Goal: Obtain resource: Obtain resource

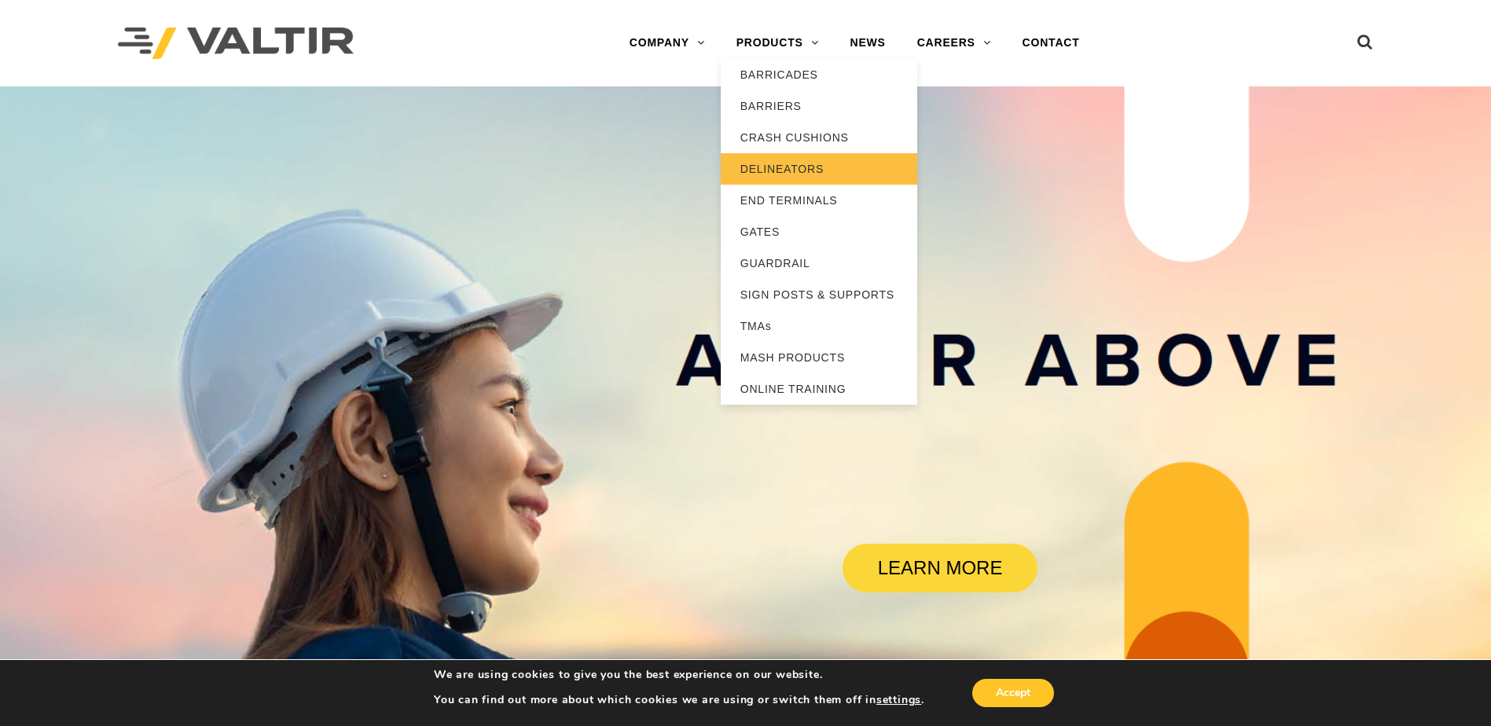
click at [781, 167] on link "DELINEATORS" at bounding box center [819, 168] width 197 height 31
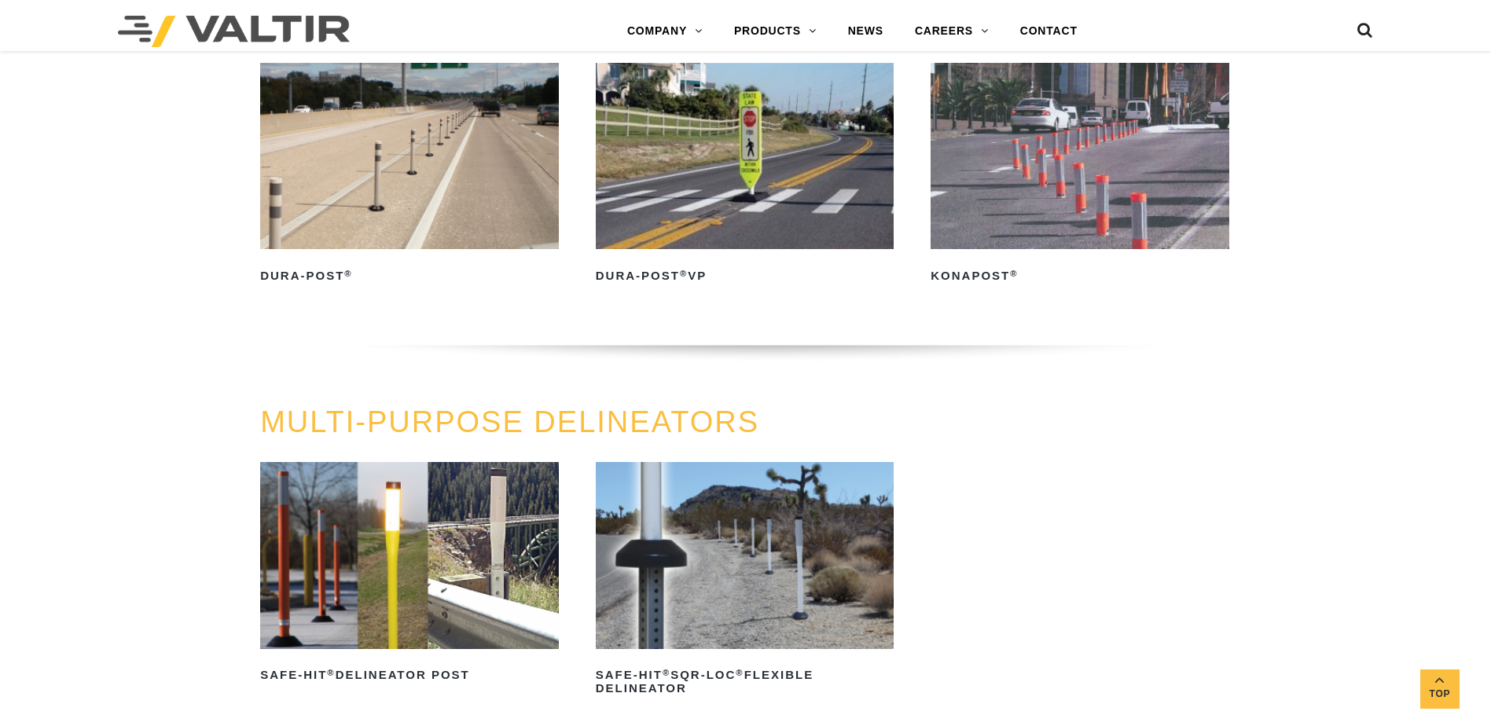
scroll to position [629, 0]
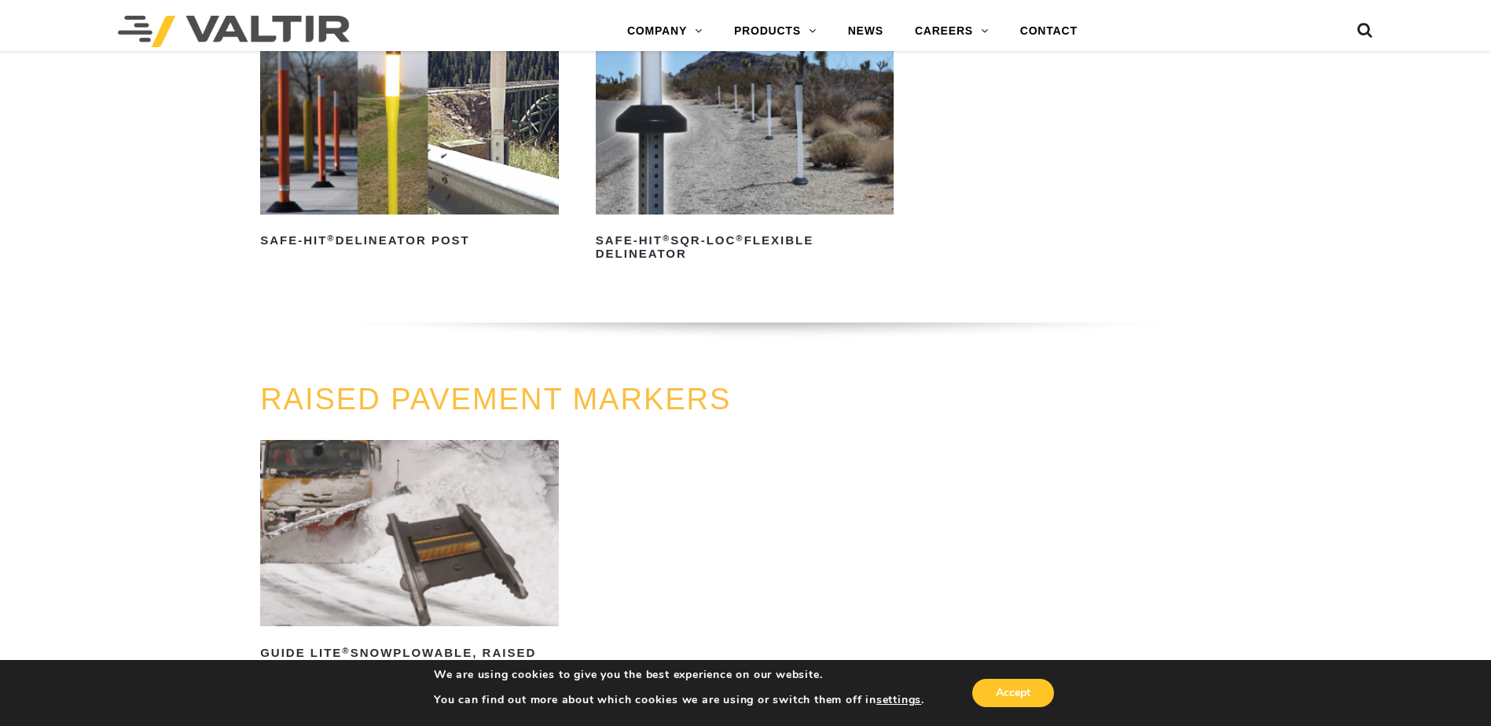
click at [396, 180] on img at bounding box center [409, 121] width 299 height 186
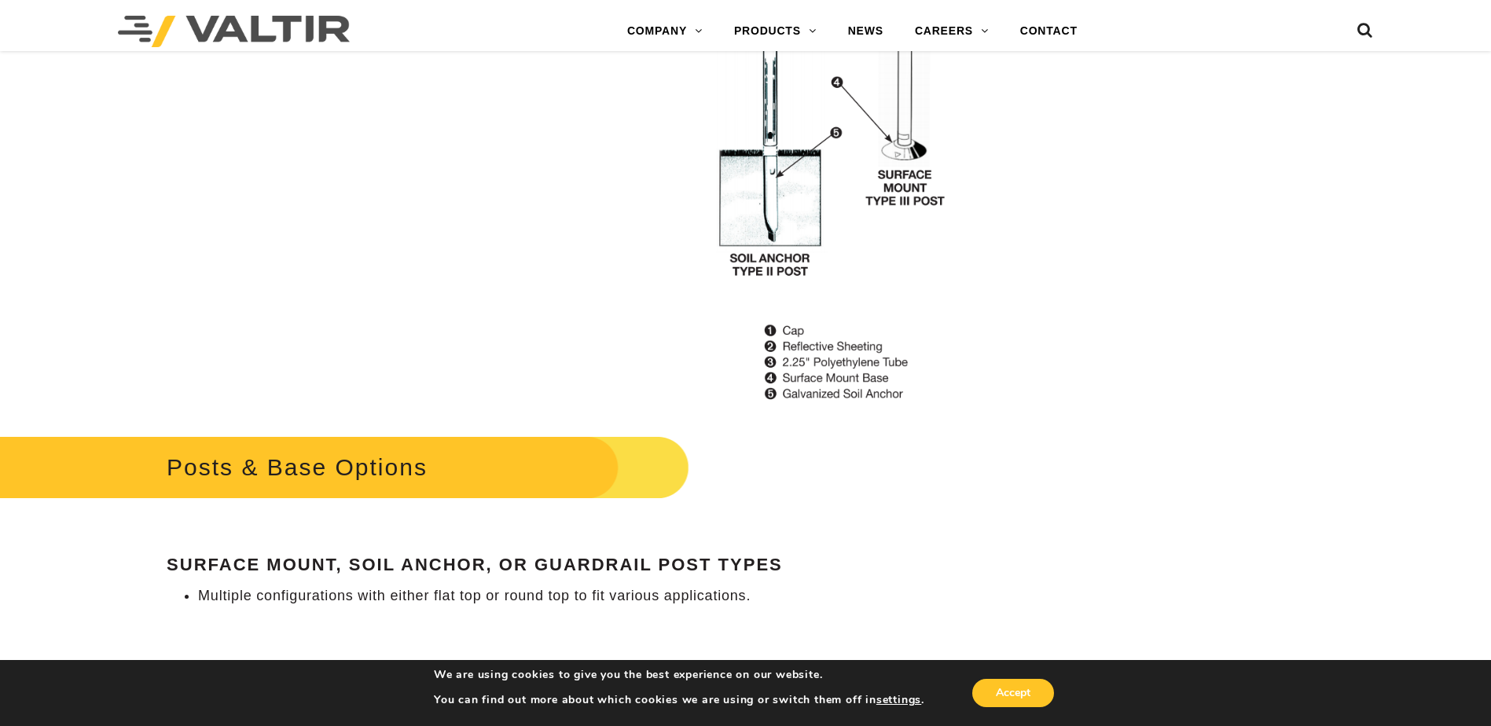
scroll to position [1494, 0]
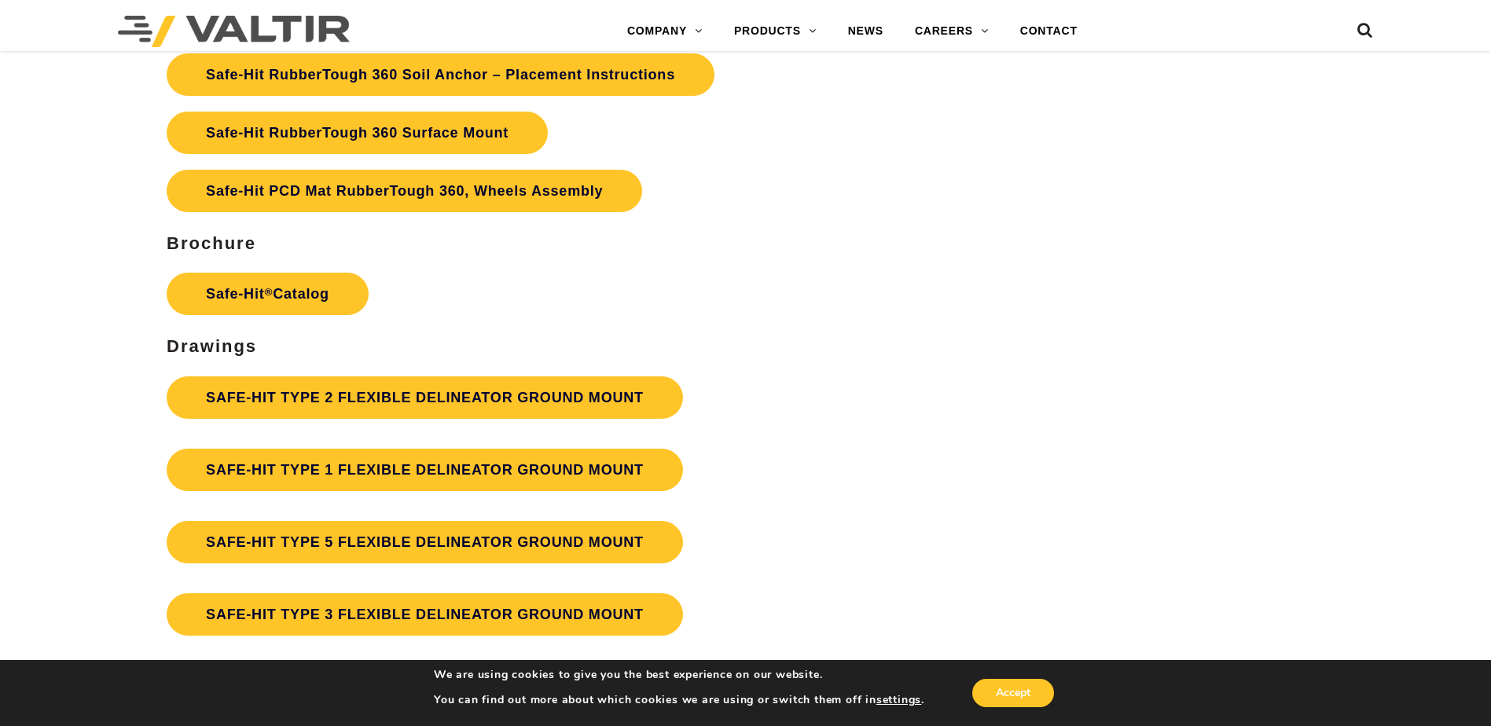
scroll to position [4009, 0]
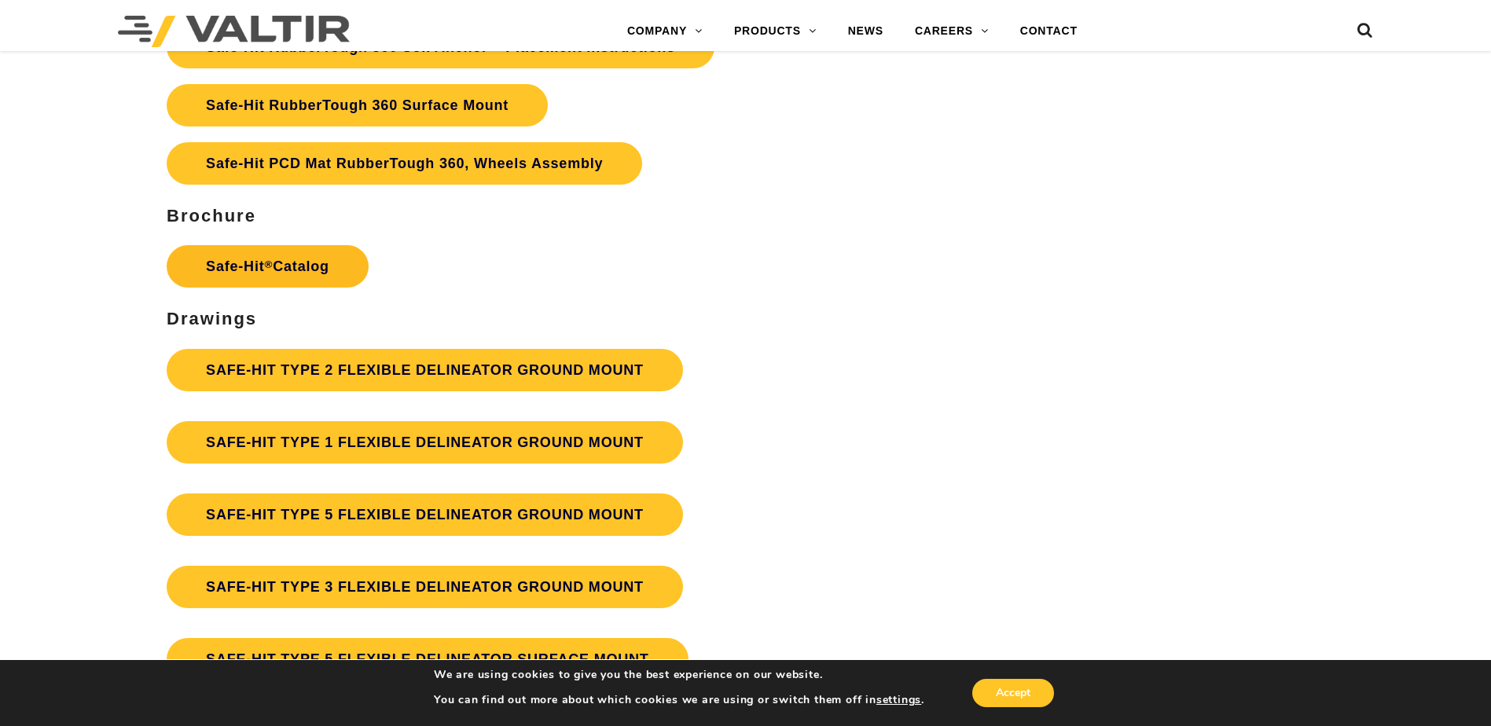
click at [216, 267] on link "Safe-Hit ® Catalog" at bounding box center [268, 266] width 202 height 42
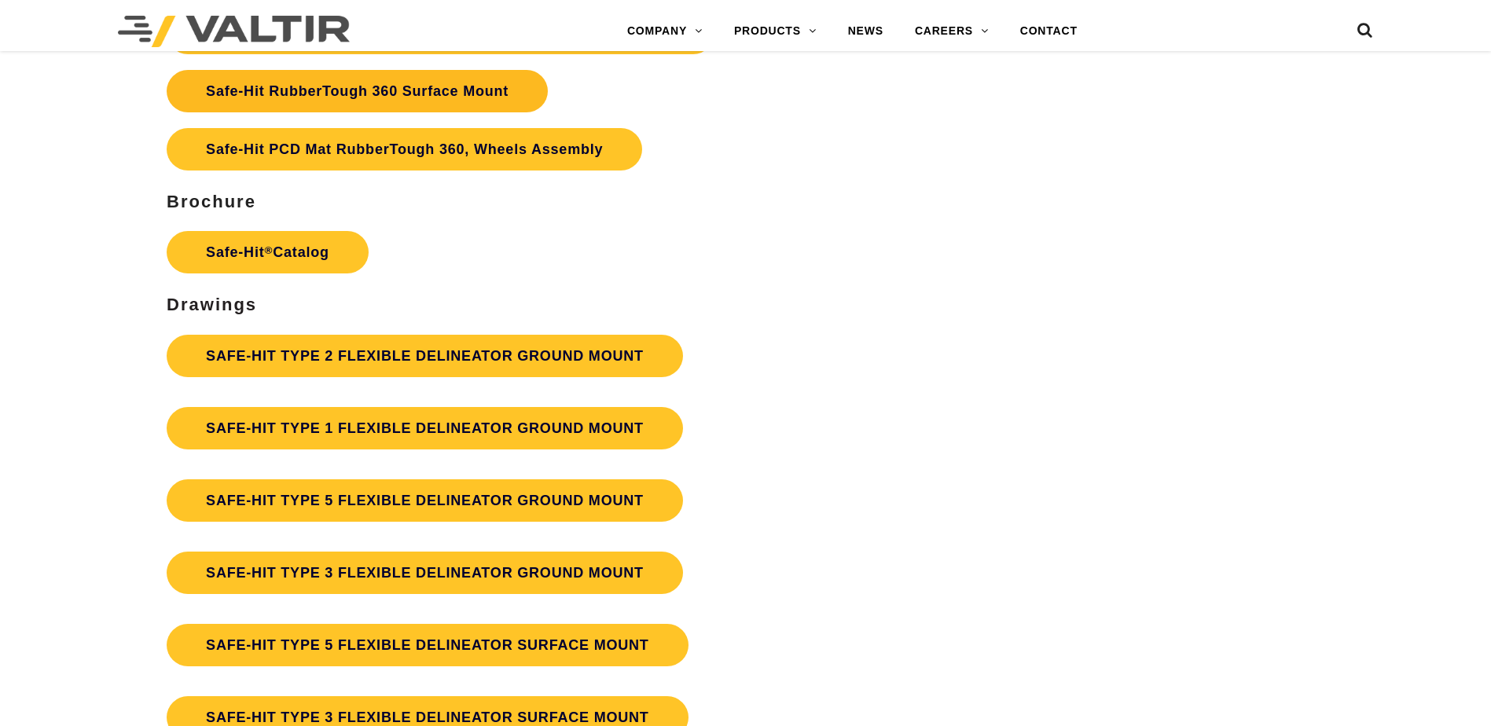
scroll to position [4009, 0]
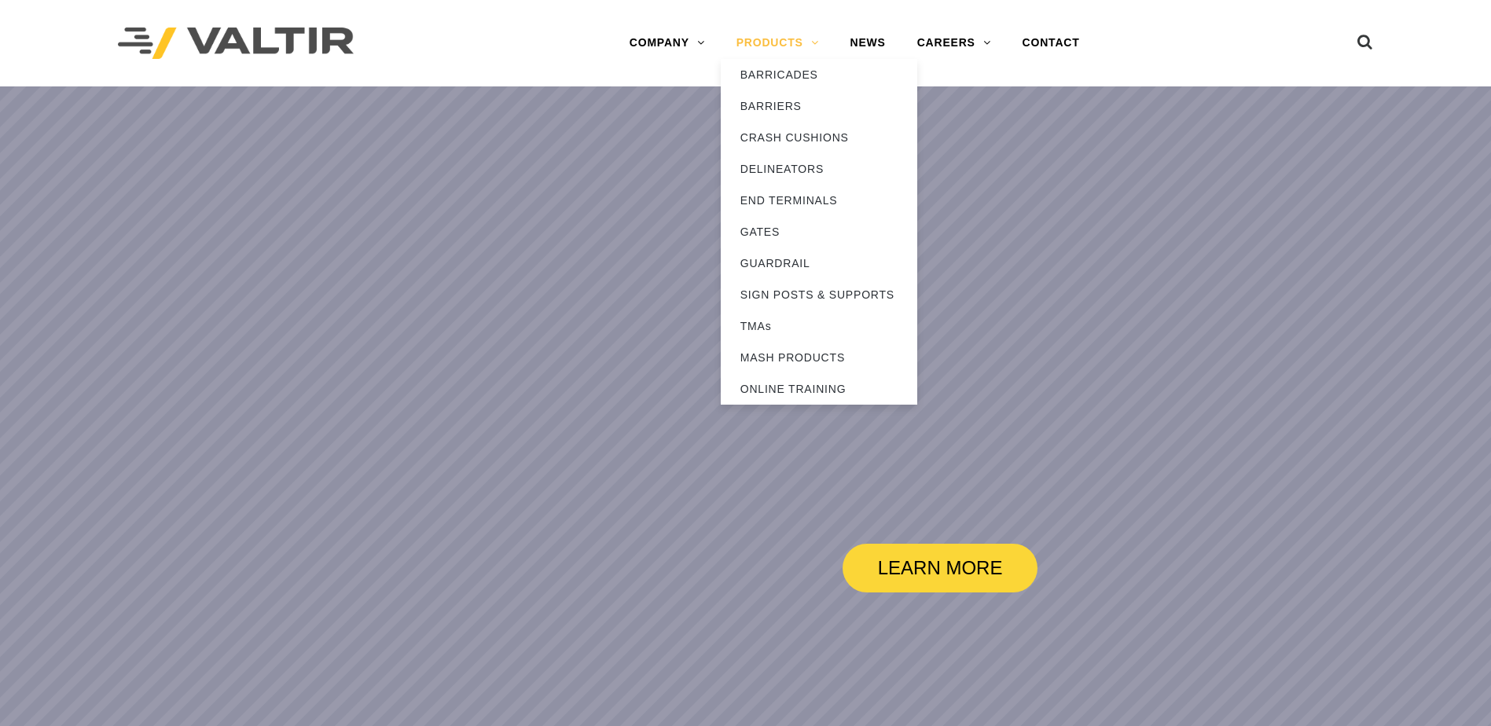
click at [778, 39] on link "PRODUCTS" at bounding box center [778, 43] width 114 height 31
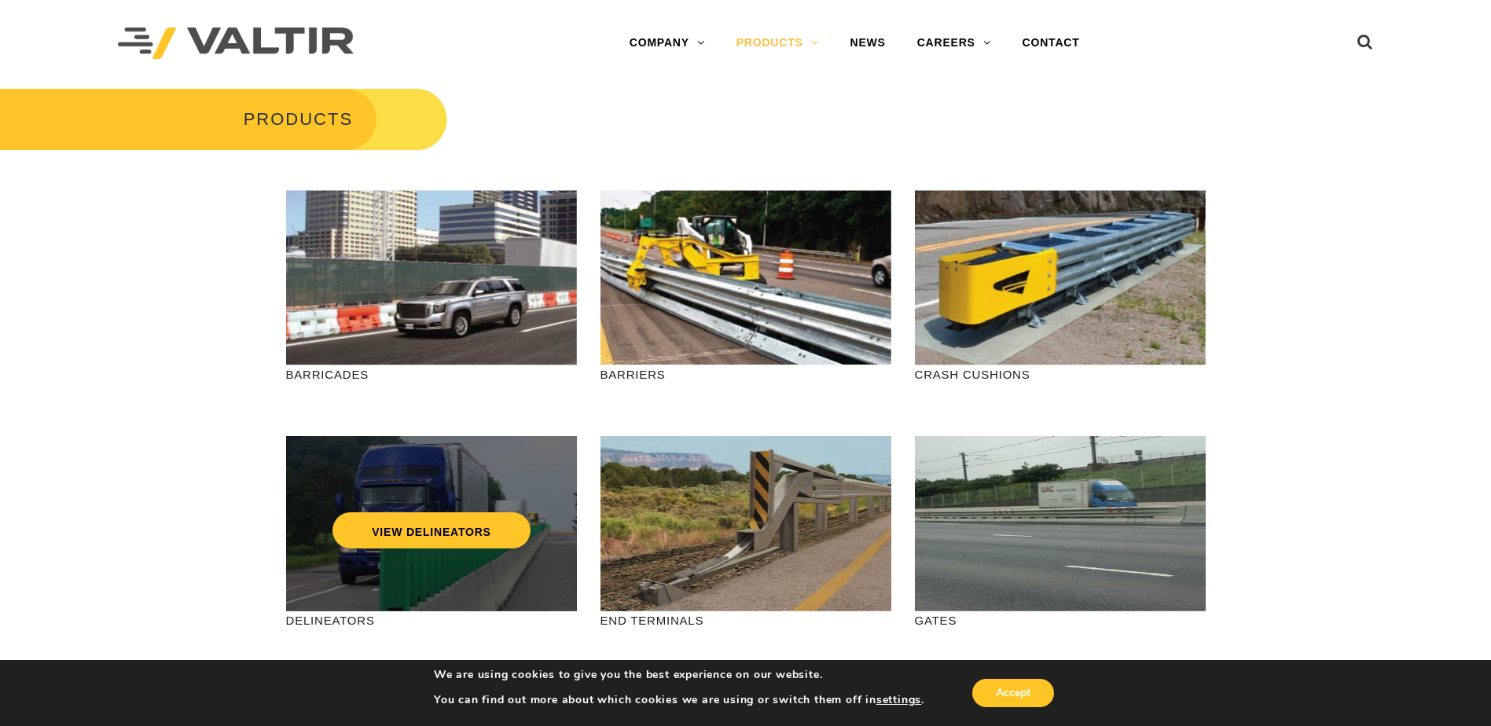
click at [439, 484] on div "VIEW DELINEATORS" at bounding box center [432, 498] width 228 height 52
click at [410, 540] on link "VIEW DELINEATORS" at bounding box center [432, 531] width 198 height 36
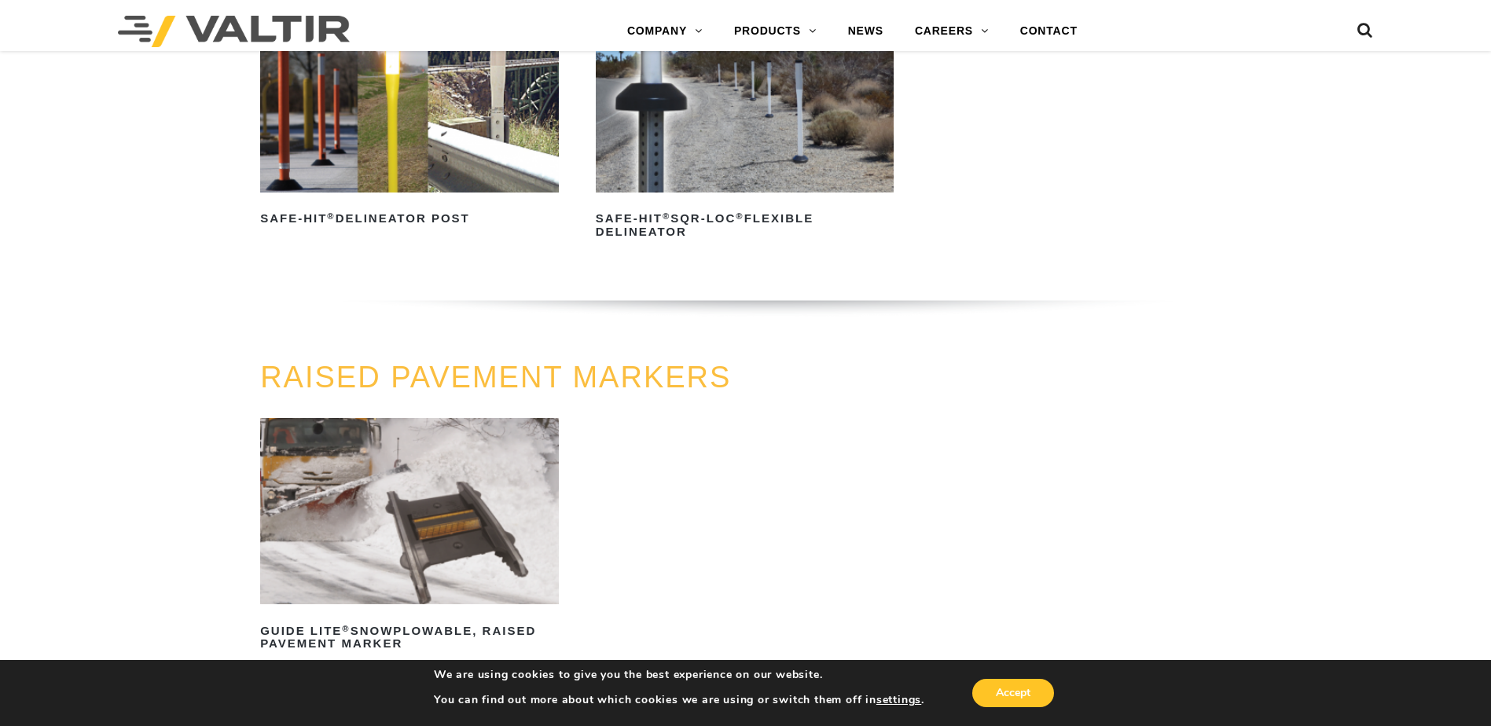
scroll to position [629, 0]
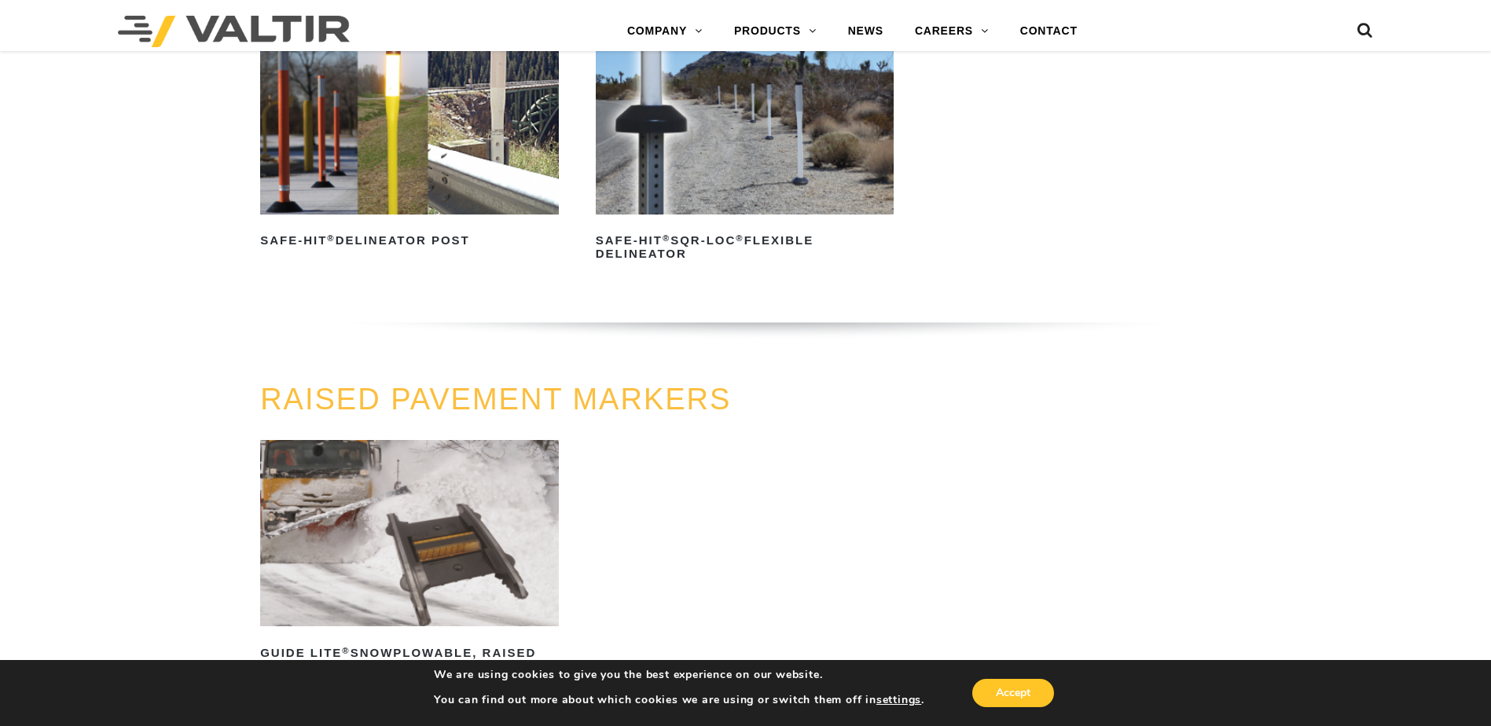
click at [346, 171] on img at bounding box center [409, 121] width 299 height 186
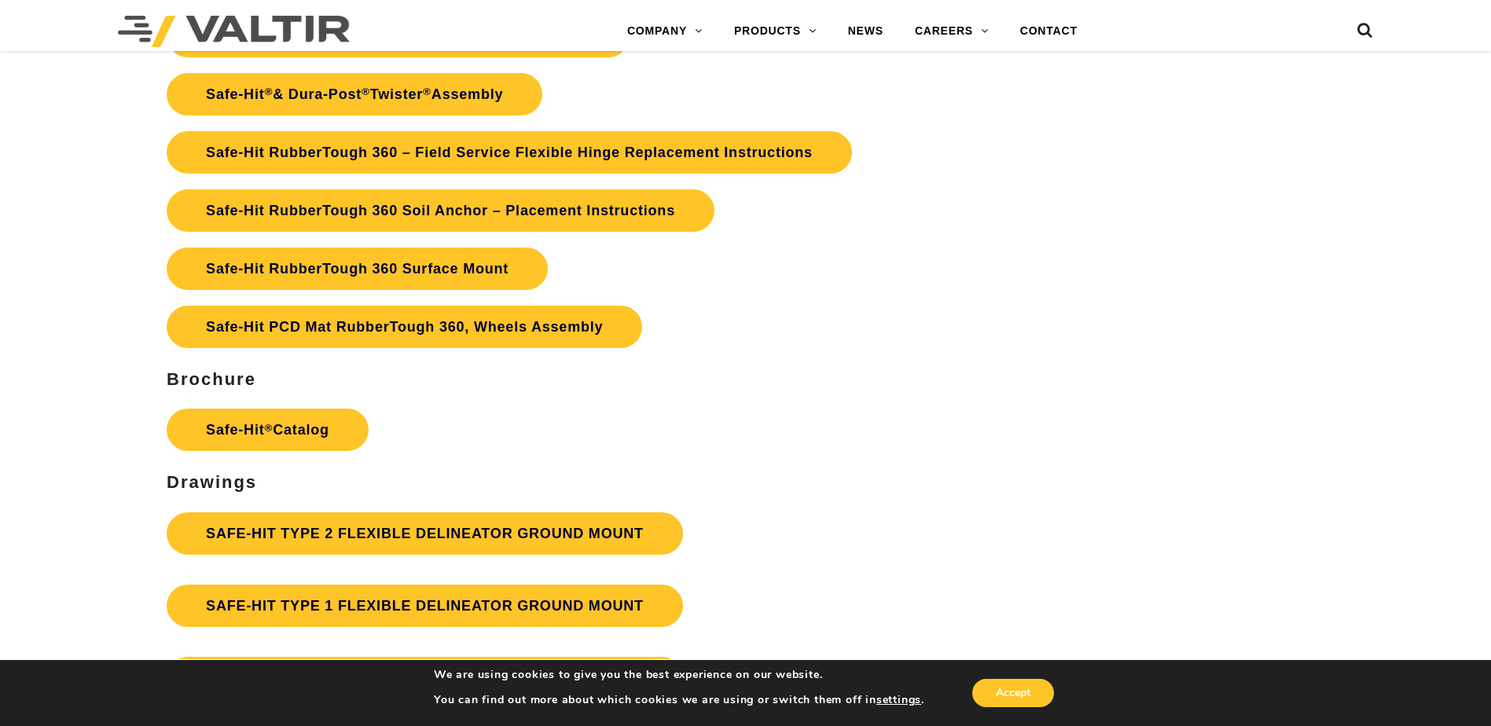
scroll to position [3695, 0]
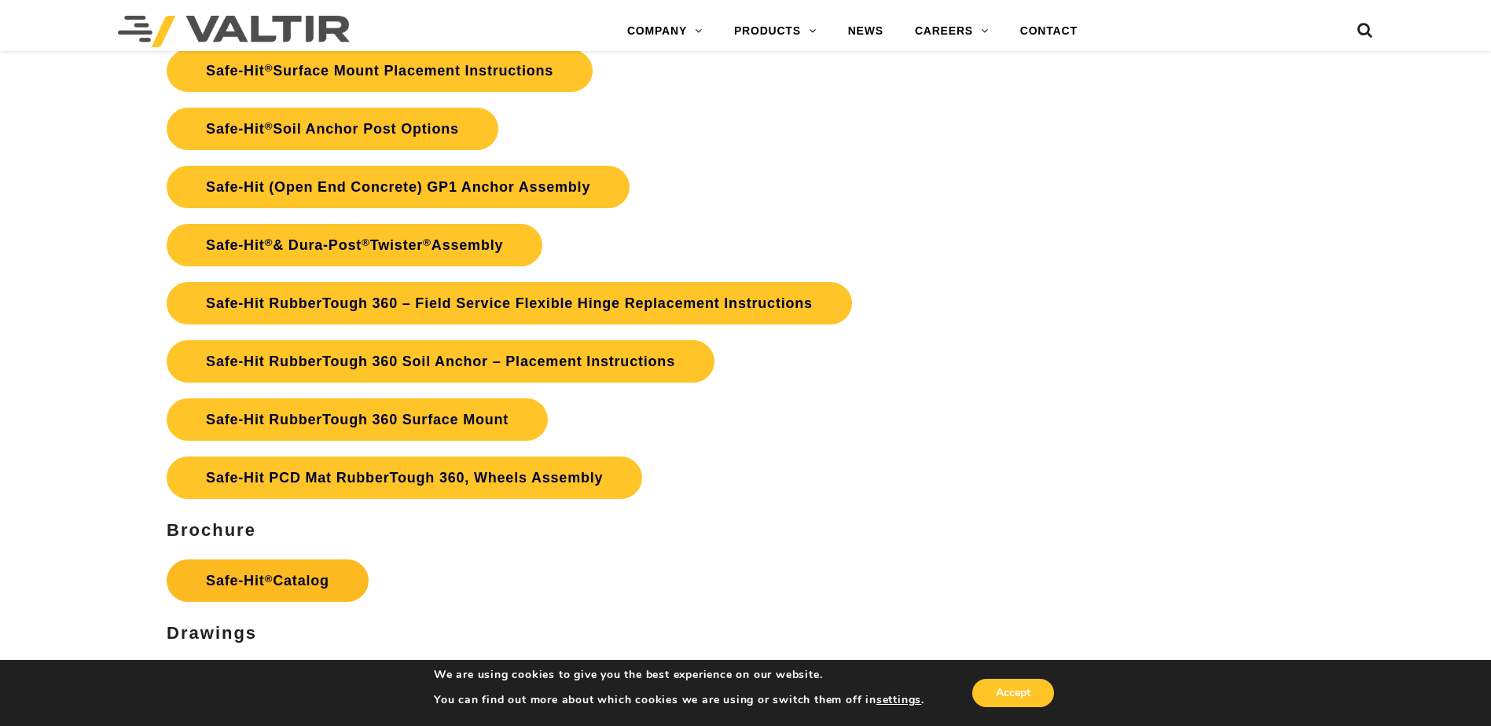
click at [281, 585] on link "Safe-Hit ® Catalog" at bounding box center [268, 581] width 202 height 42
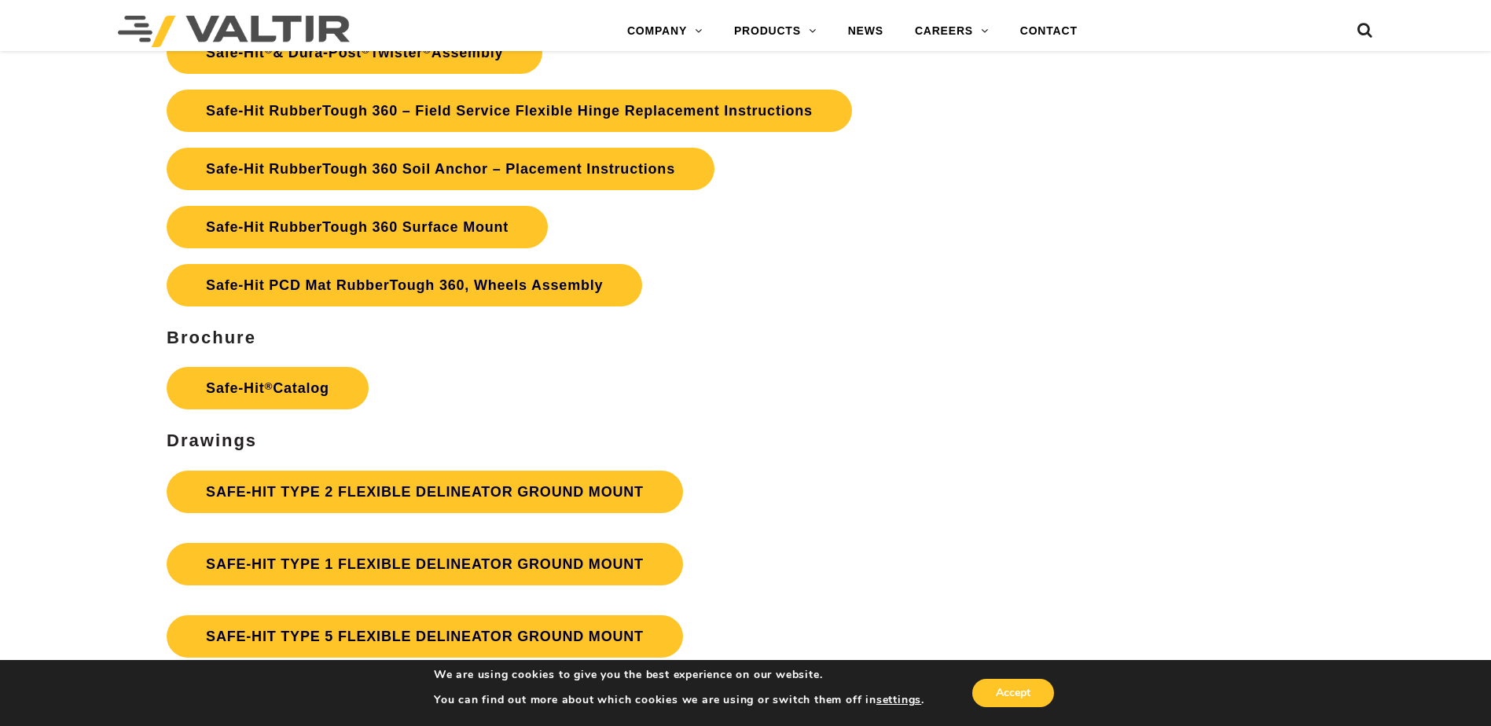
scroll to position [3852, 0]
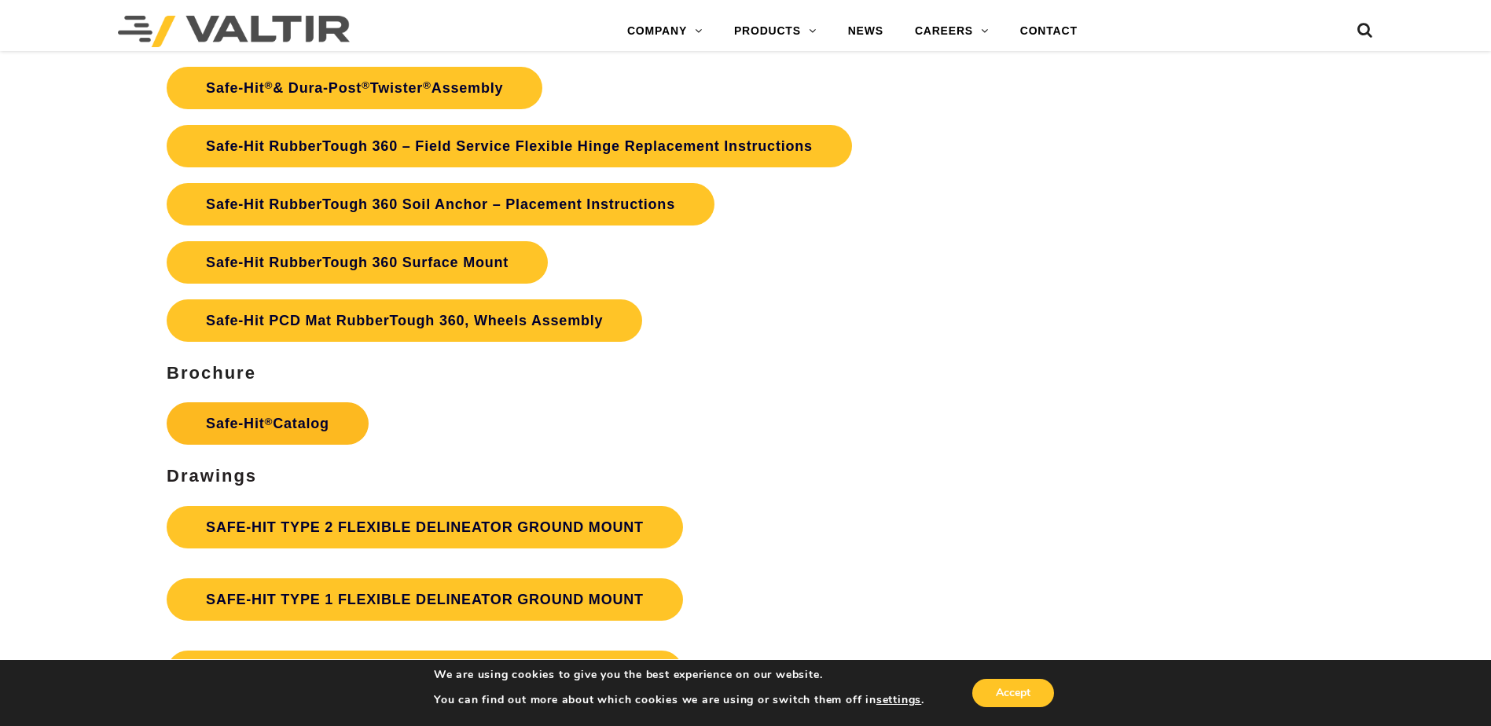
click at [216, 414] on link "Safe-Hit ® Catalog" at bounding box center [268, 423] width 202 height 42
